Goal: Task Accomplishment & Management: Complete application form

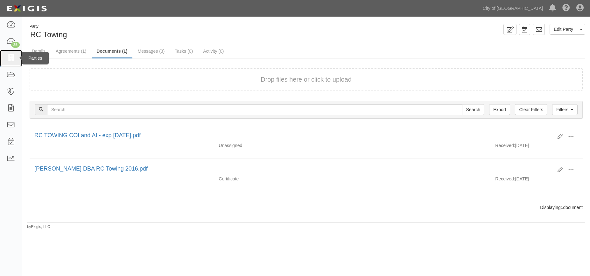
click at [8, 59] on icon at bounding box center [10, 58] width 9 height 7
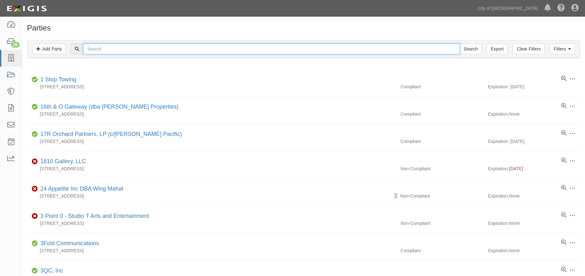
click at [140, 47] on input "text" at bounding box center [271, 49] width 377 height 11
type input "pedicab"
click at [477, 49] on input "Search" at bounding box center [471, 49] width 22 height 11
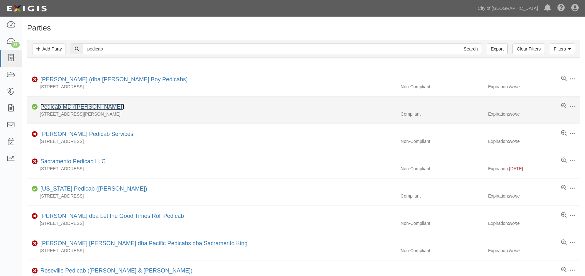
click at [87, 107] on link "Pedicab MD ([PERSON_NAME])" at bounding box center [82, 107] width 84 height 6
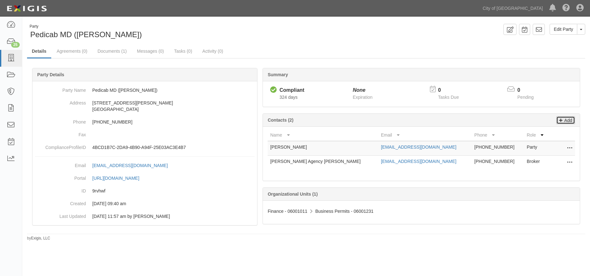
click at [570, 120] on p "Add" at bounding box center [568, 120] width 10 height 7
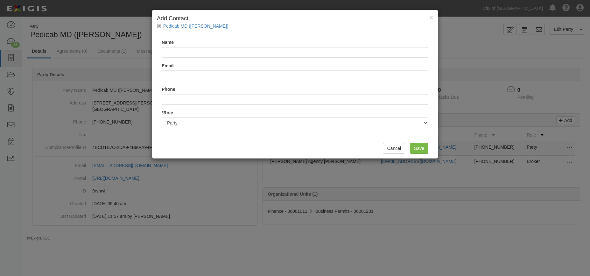
click at [226, 51] on input "Name" at bounding box center [295, 52] width 267 height 11
type input "Champ Enterprise Insurance"
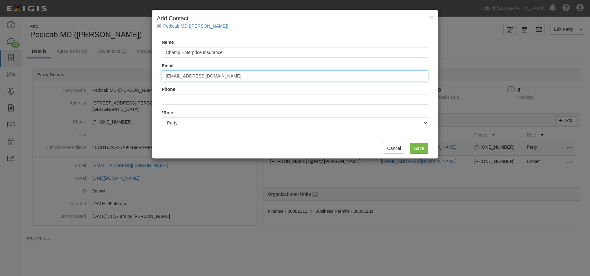
type input "info@champenterpriseinsurance.com"
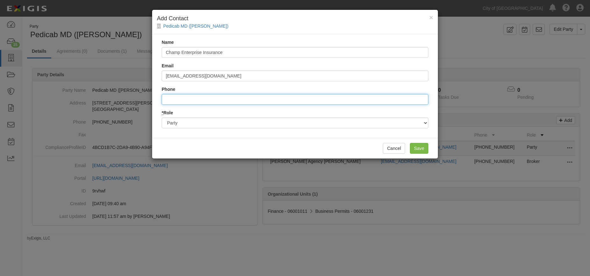
click at [255, 101] on input "Phone" at bounding box center [295, 99] width 267 height 11
type input "6193921941"
click at [255, 124] on select "Party Broker Other" at bounding box center [295, 123] width 267 height 11
select select "Broker"
click at [162, 118] on select "Party Broker Other" at bounding box center [295, 123] width 267 height 11
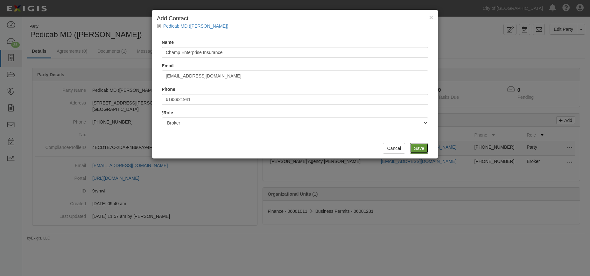
click at [421, 148] on input "Save" at bounding box center [419, 148] width 18 height 11
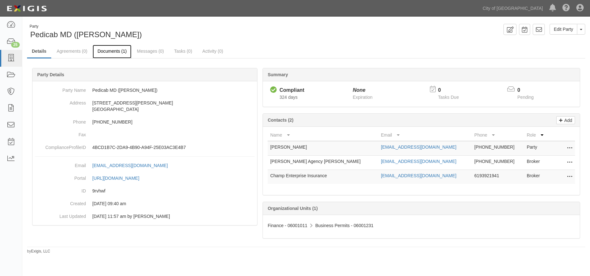
click at [117, 52] on link "Documents (1)" at bounding box center [112, 52] width 39 height 14
